Goal: Check status: Check status

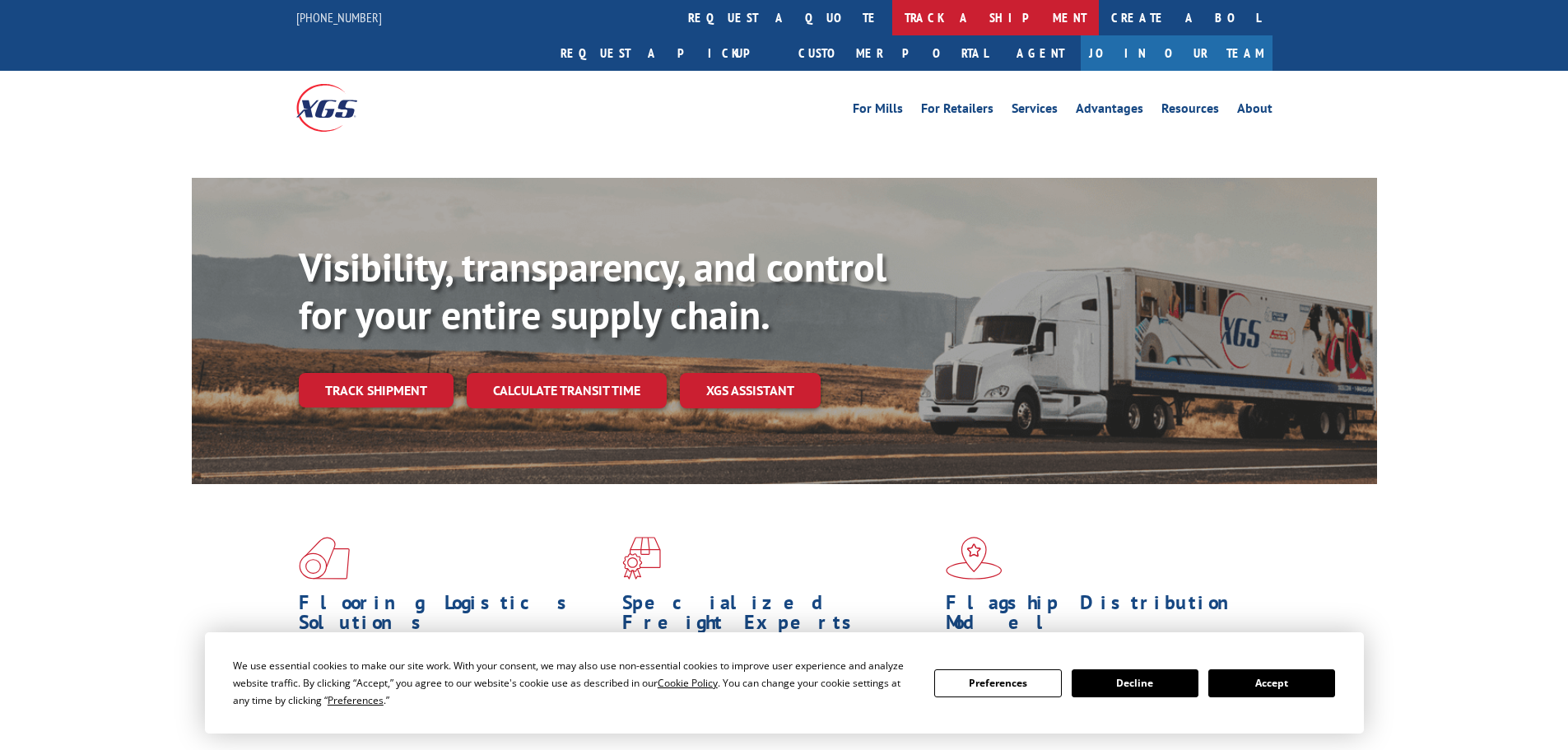
click at [892, 12] on link "track a shipment" at bounding box center [995, 18] width 207 height 36
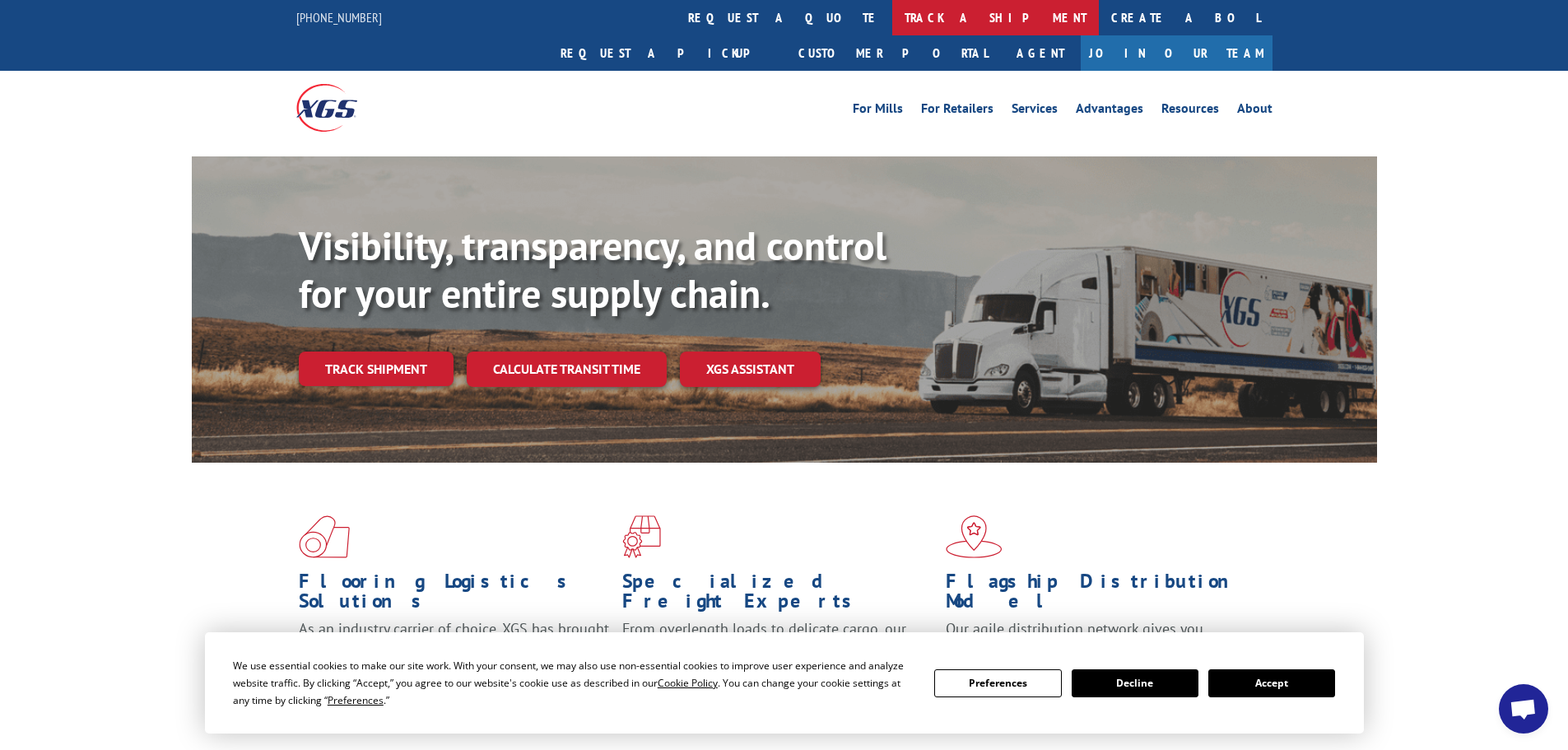
click at [892, 11] on link "track a shipment" at bounding box center [995, 18] width 207 height 36
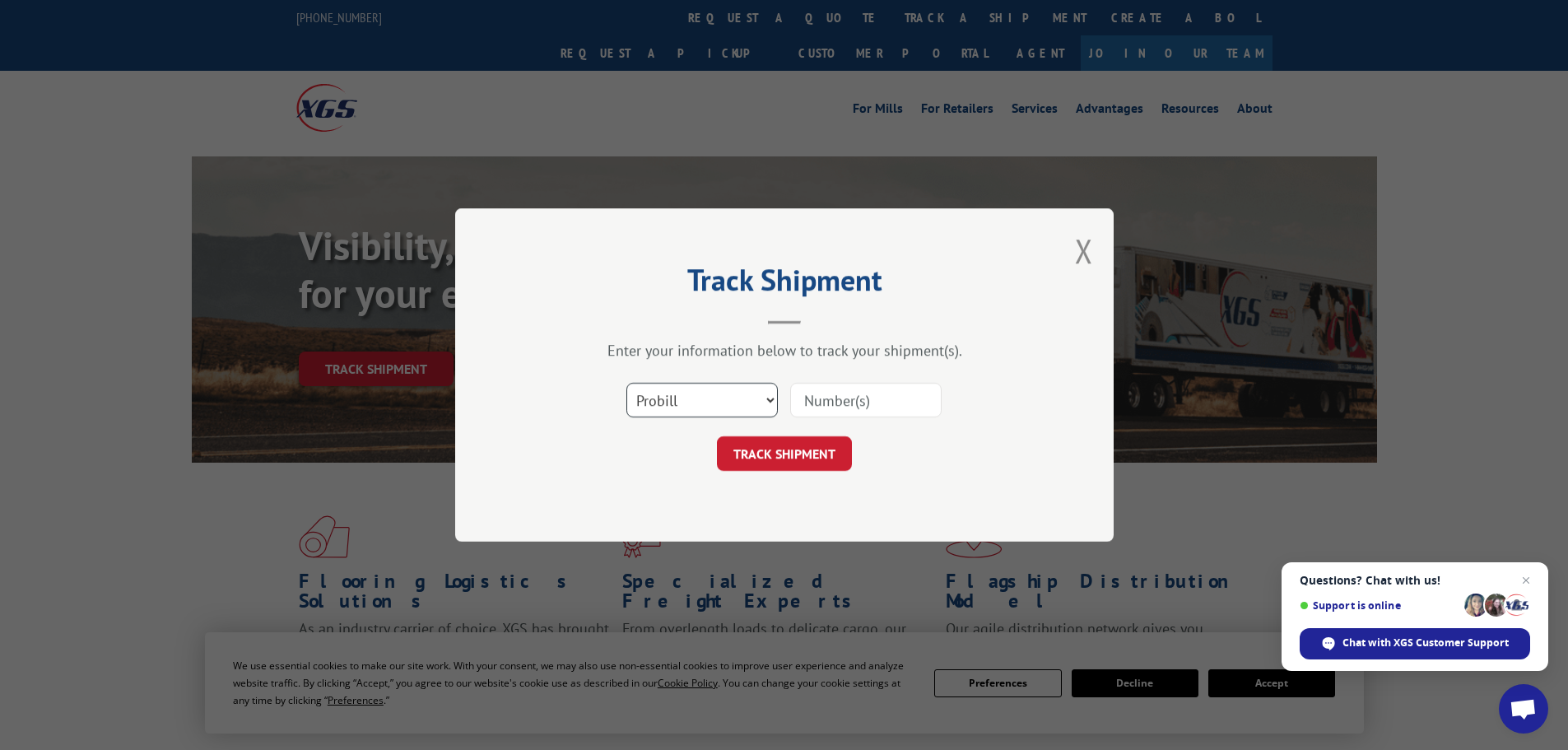
click at [671, 402] on select "Select category... Probill BOL PO" at bounding box center [701, 399] width 152 height 35
select select "po"
click at [626, 382] on select "Select category... Probill BOL PO" at bounding box center [701, 399] width 152 height 35
click at [841, 404] on input at bounding box center [866, 399] width 152 height 35
paste input "38540317"
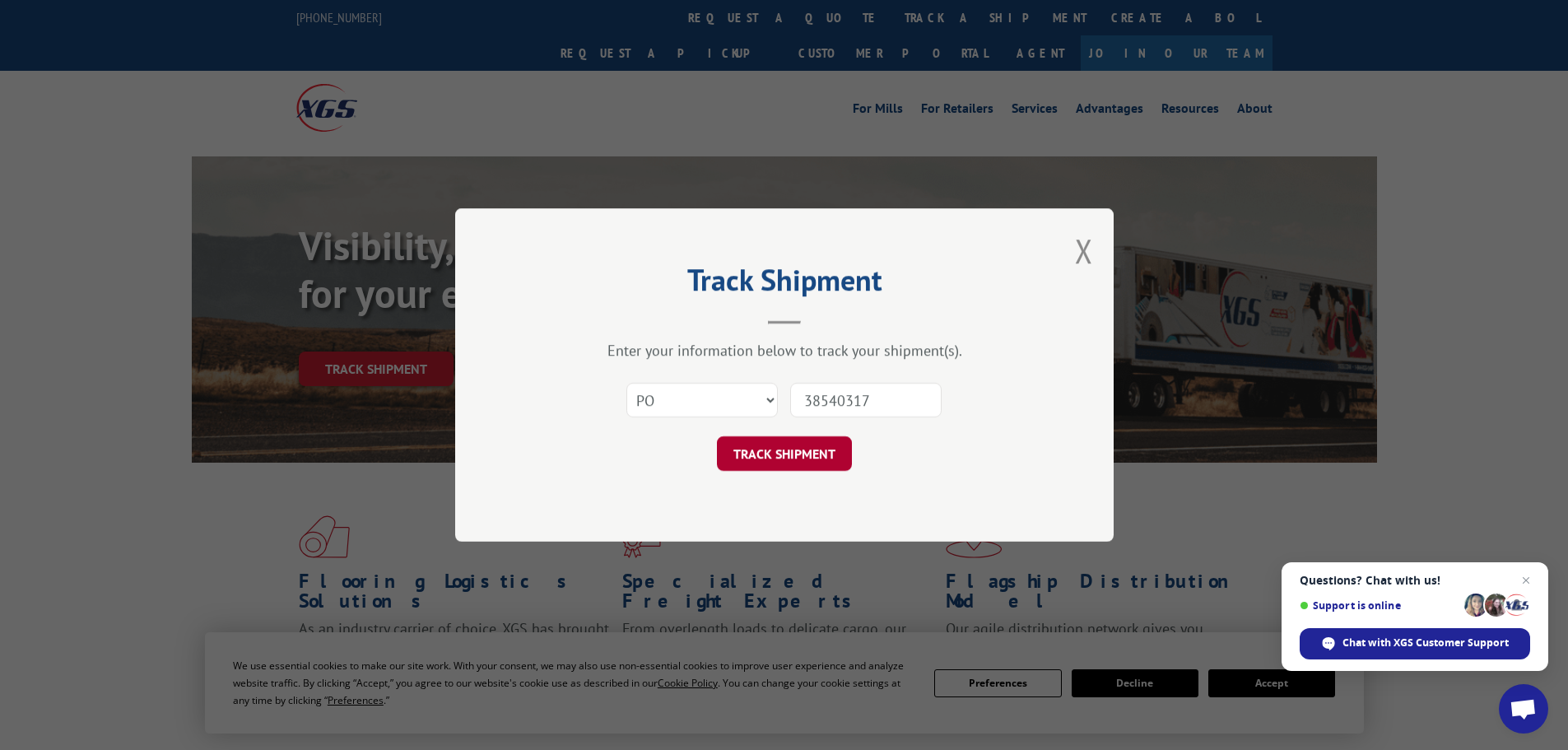
type input "38540317"
click at [806, 453] on button "TRACK SHIPMENT" at bounding box center [784, 453] width 135 height 35
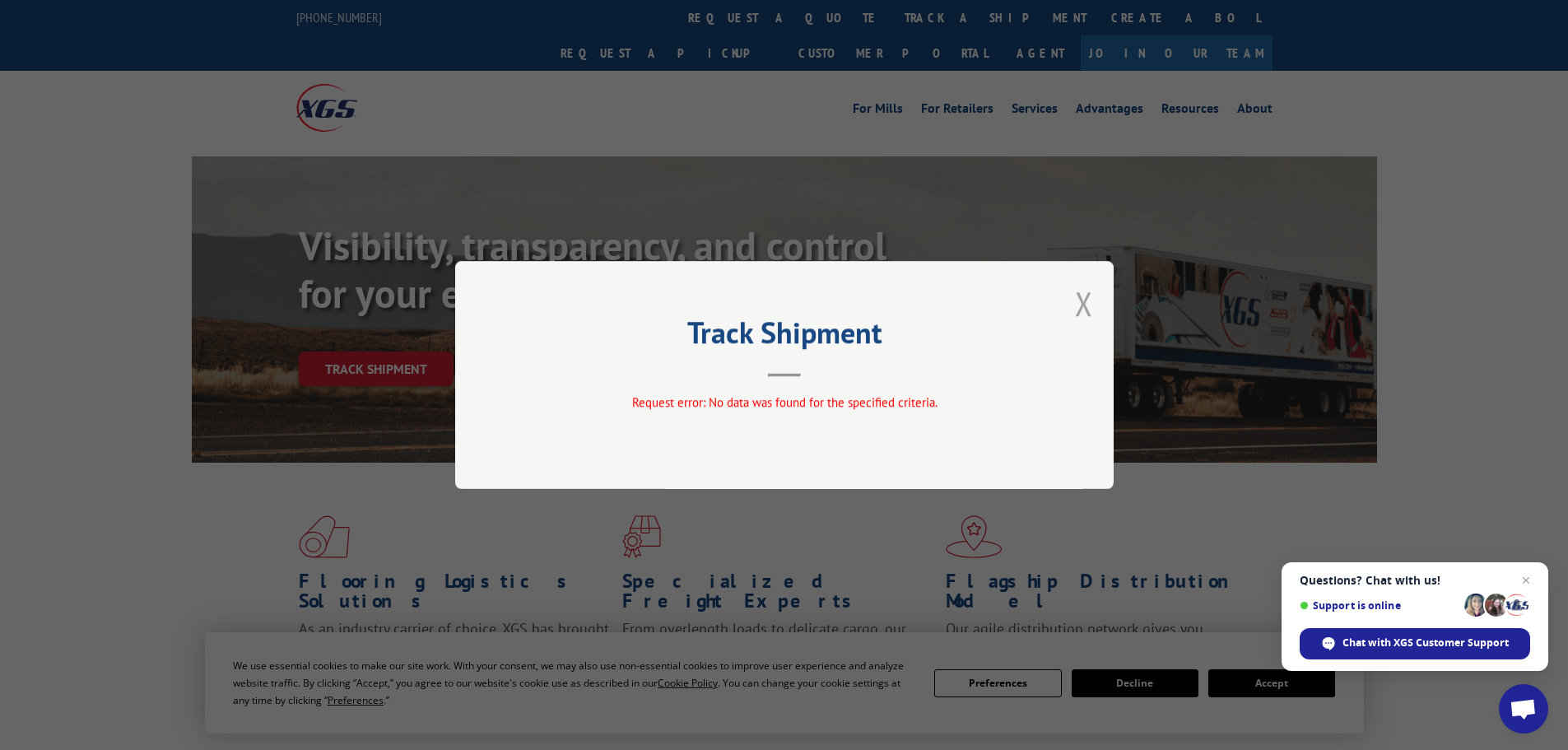
click at [1087, 300] on button "Close modal" at bounding box center [1084, 303] width 18 height 44
